Goal: Information Seeking & Learning: Learn about a topic

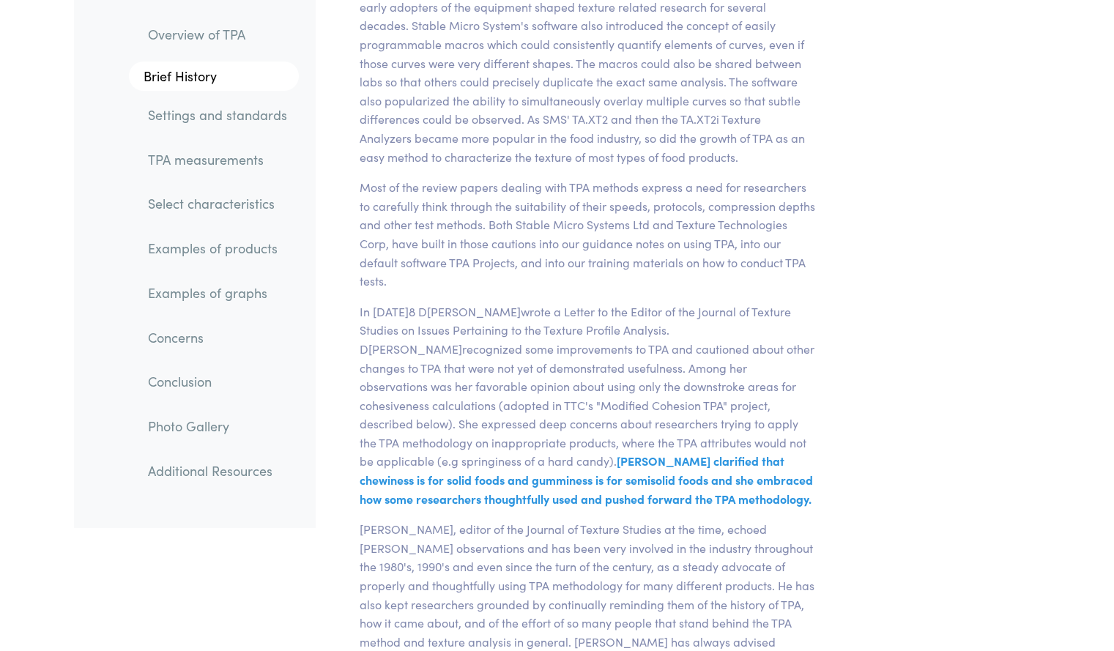
scroll to position [4658, 0]
click at [253, 207] on link "Select characteristics" at bounding box center [217, 204] width 163 height 34
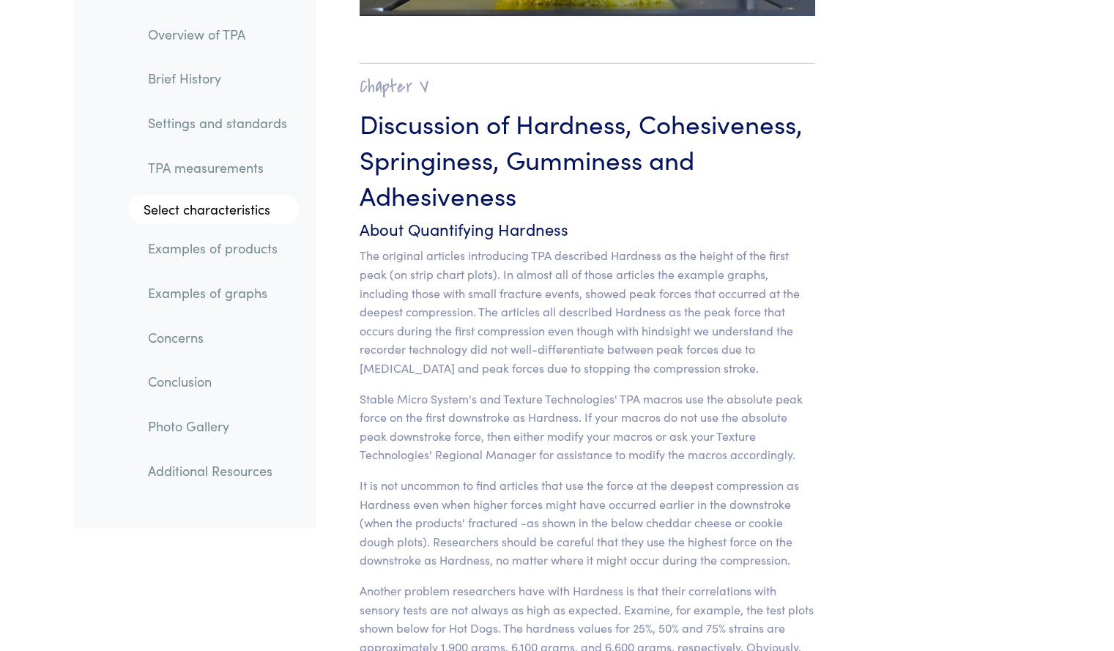
scroll to position [11400, 0]
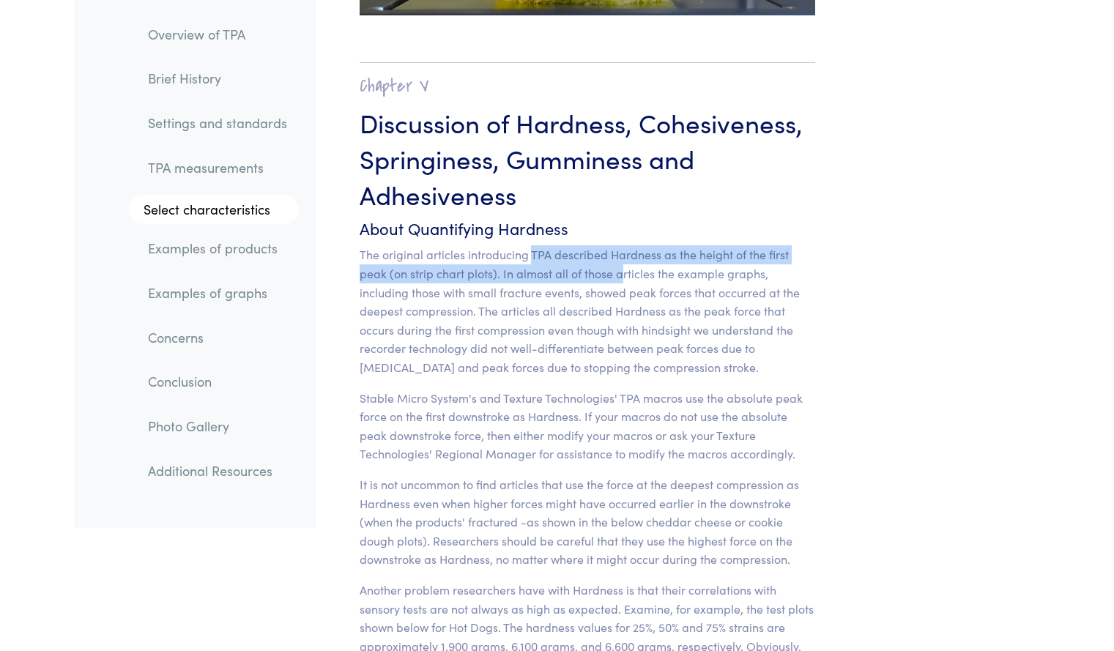
drag, startPoint x: 531, startPoint y: 217, endPoint x: 618, endPoint y: 229, distance: 87.9
click at [618, 245] on p "The original articles introducing TPA described Hardness as the height of the f…" at bounding box center [588, 310] width 456 height 131
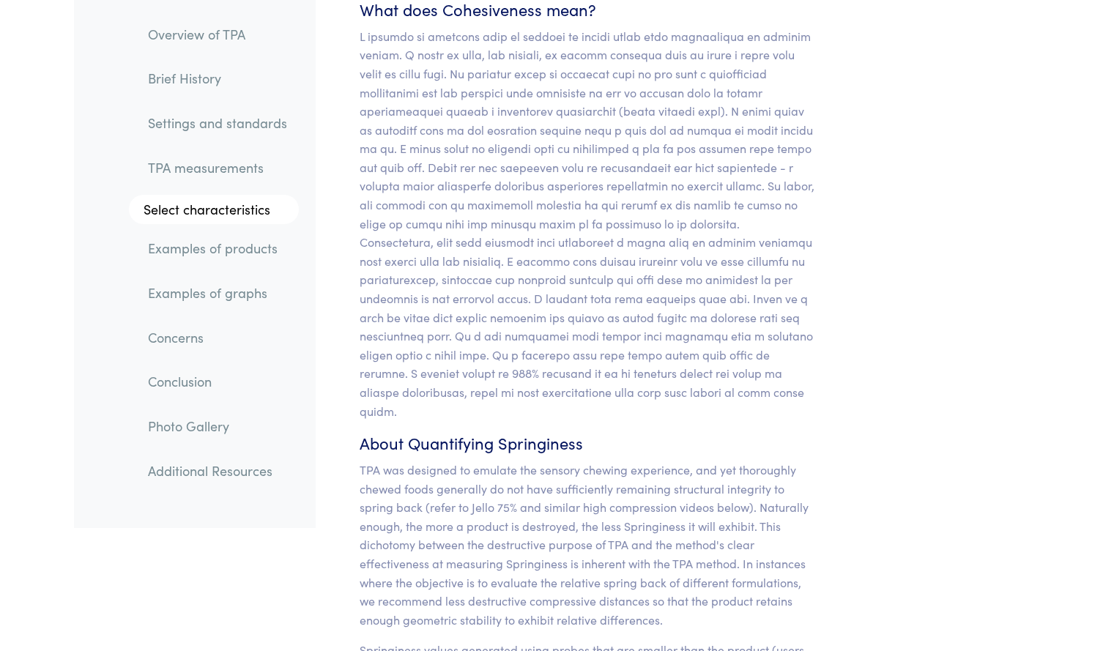
scroll to position [12695, 0]
drag, startPoint x: 360, startPoint y: 409, endPoint x: 542, endPoint y: 407, distance: 181.6
click at [542, 460] on p "TPA was designed to emulate the sensory chewing experience, and yet thoroughly …" at bounding box center [588, 544] width 456 height 168
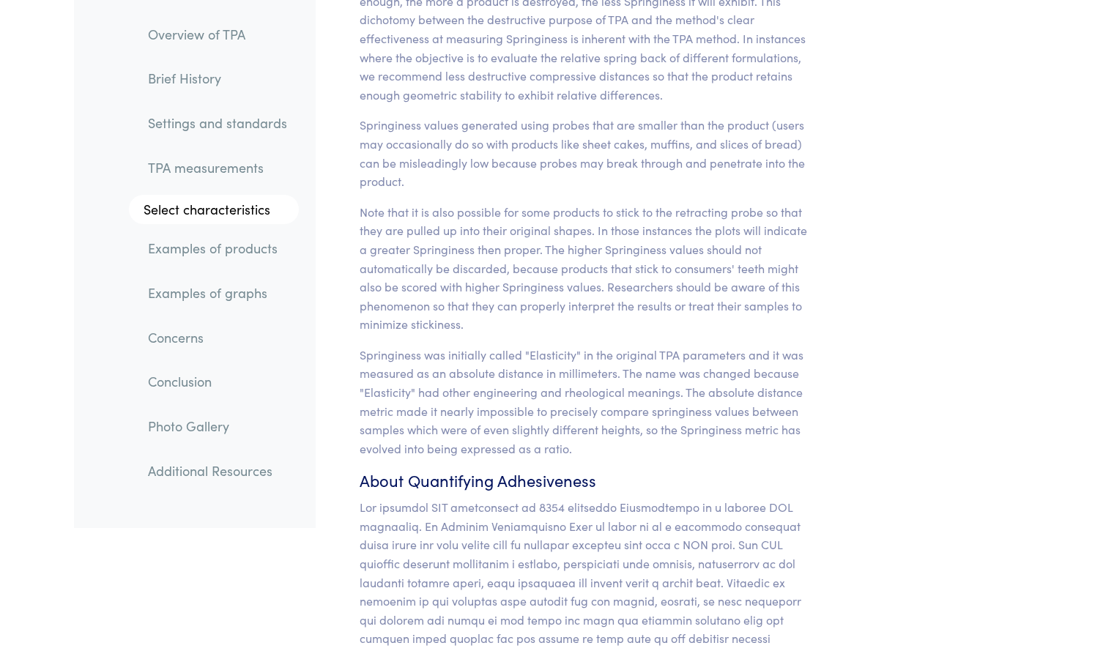
scroll to position [13220, 0]
drag, startPoint x: 362, startPoint y: 444, endPoint x: 441, endPoint y: 439, distance: 79.3
click at [437, 497] on p at bounding box center [588, 628] width 456 height 262
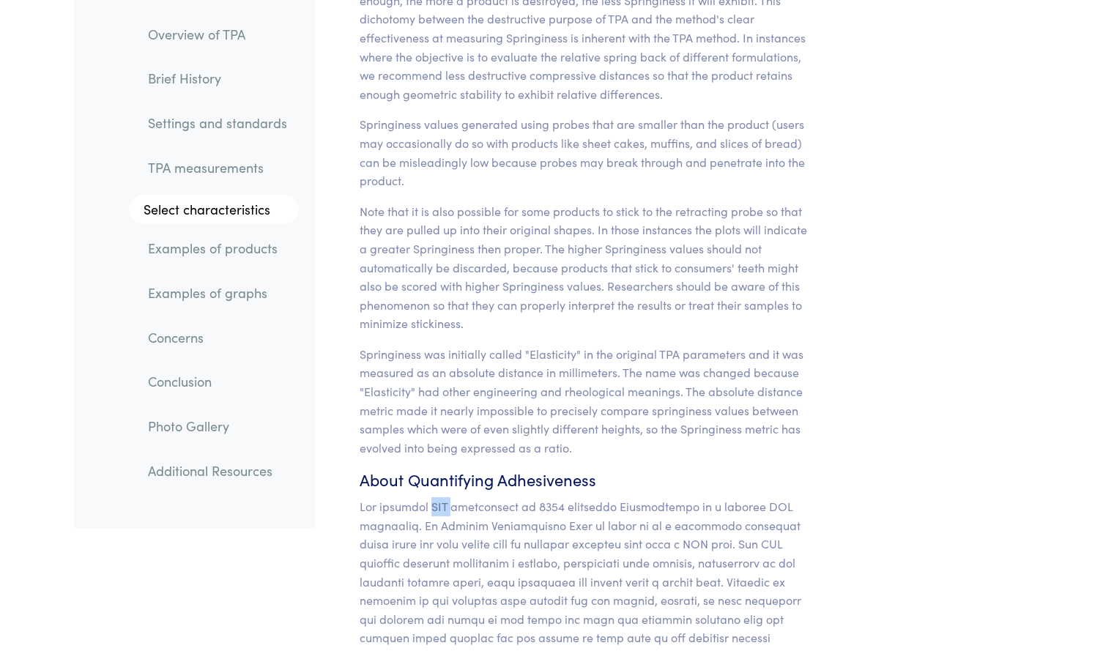
click at [437, 497] on p at bounding box center [588, 628] width 456 height 262
click at [469, 497] on p at bounding box center [588, 628] width 456 height 262
click at [535, 497] on p at bounding box center [588, 628] width 456 height 262
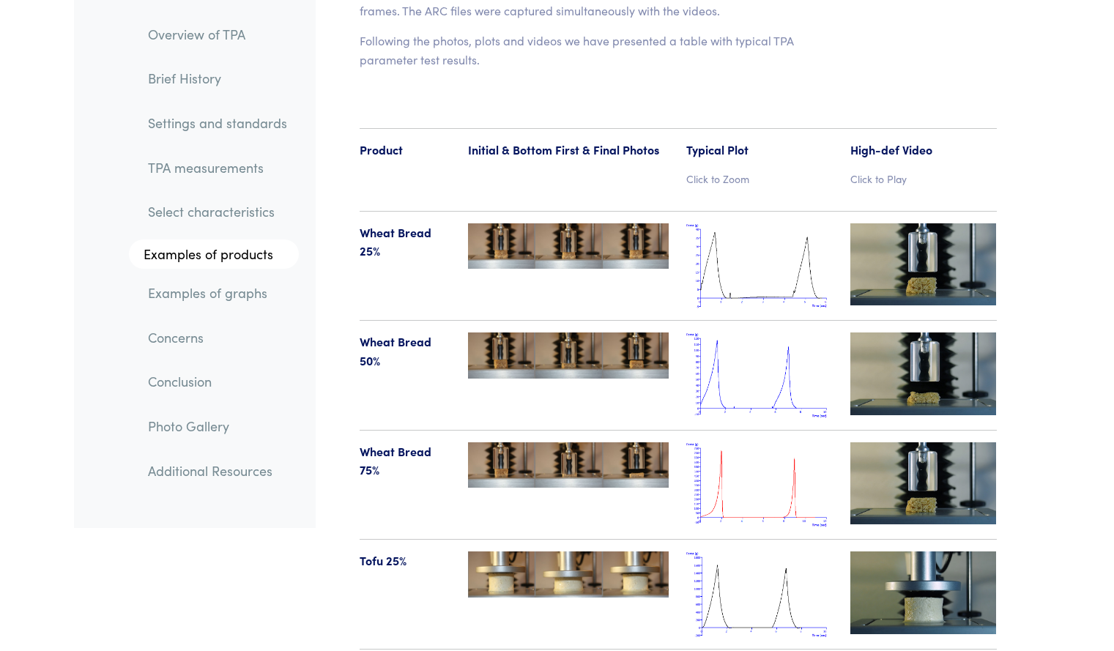
scroll to position [15133, 0]
